Goal: Transaction & Acquisition: Purchase product/service

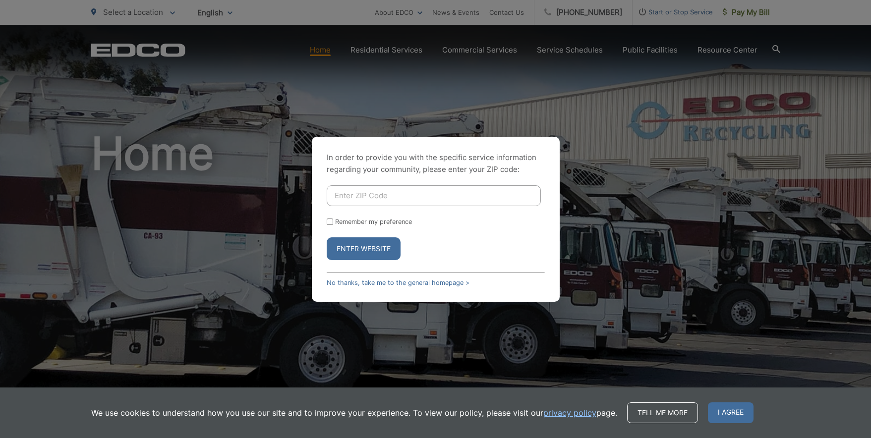
click at [355, 197] on input "Enter ZIP Code" at bounding box center [434, 195] width 214 height 21
type input "92040"
click at [327, 237] on button "Enter Website" at bounding box center [364, 248] width 74 height 23
click at [358, 247] on button "Enter Website" at bounding box center [364, 248] width 74 height 23
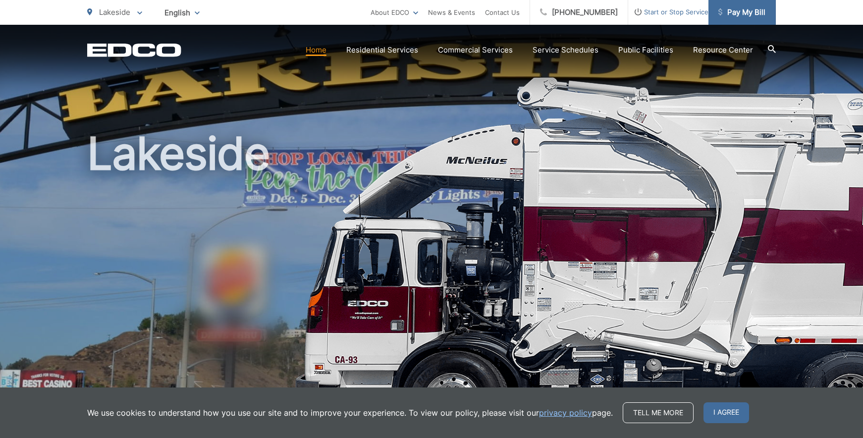
click at [749, 12] on span "Pay My Bill" at bounding box center [742, 12] width 47 height 12
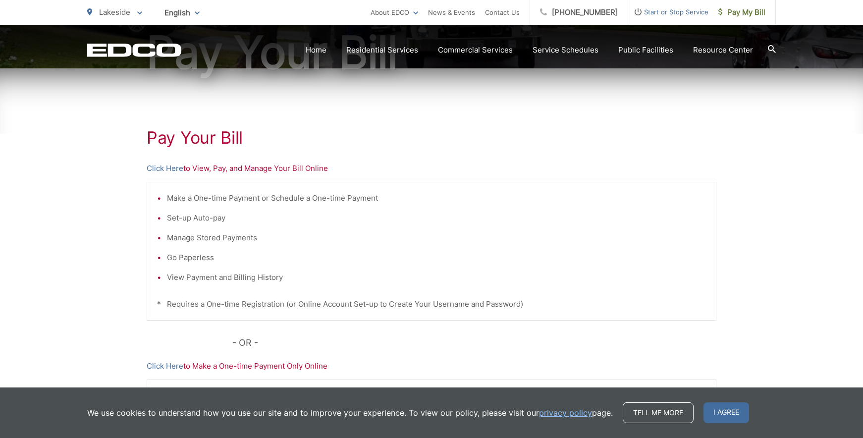
scroll to position [198, 0]
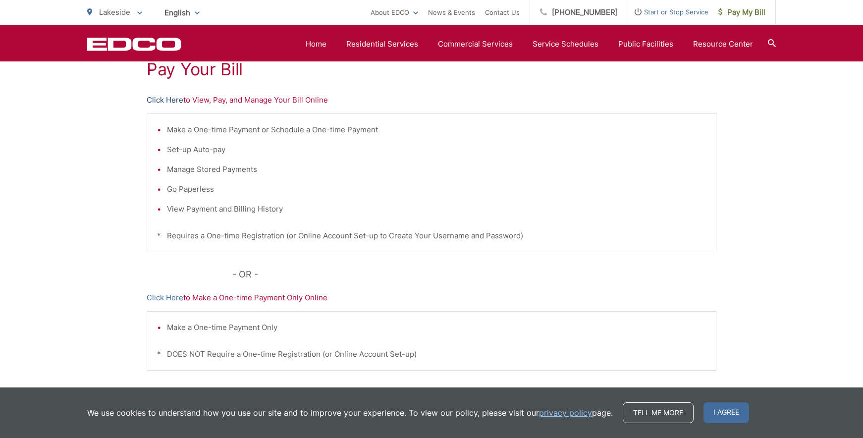
click at [174, 100] on link "Click Here" at bounding box center [165, 100] width 37 height 12
